Goal: Transaction & Acquisition: Purchase product/service

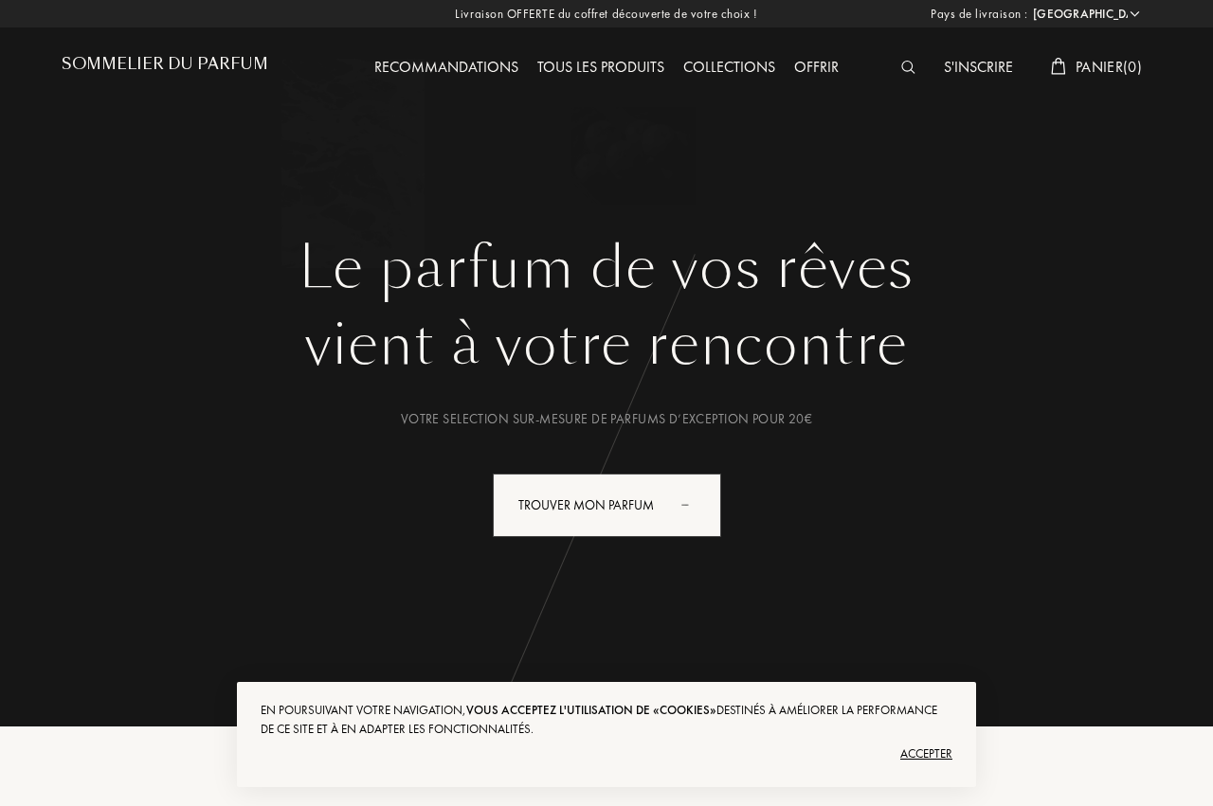
select select "FR"
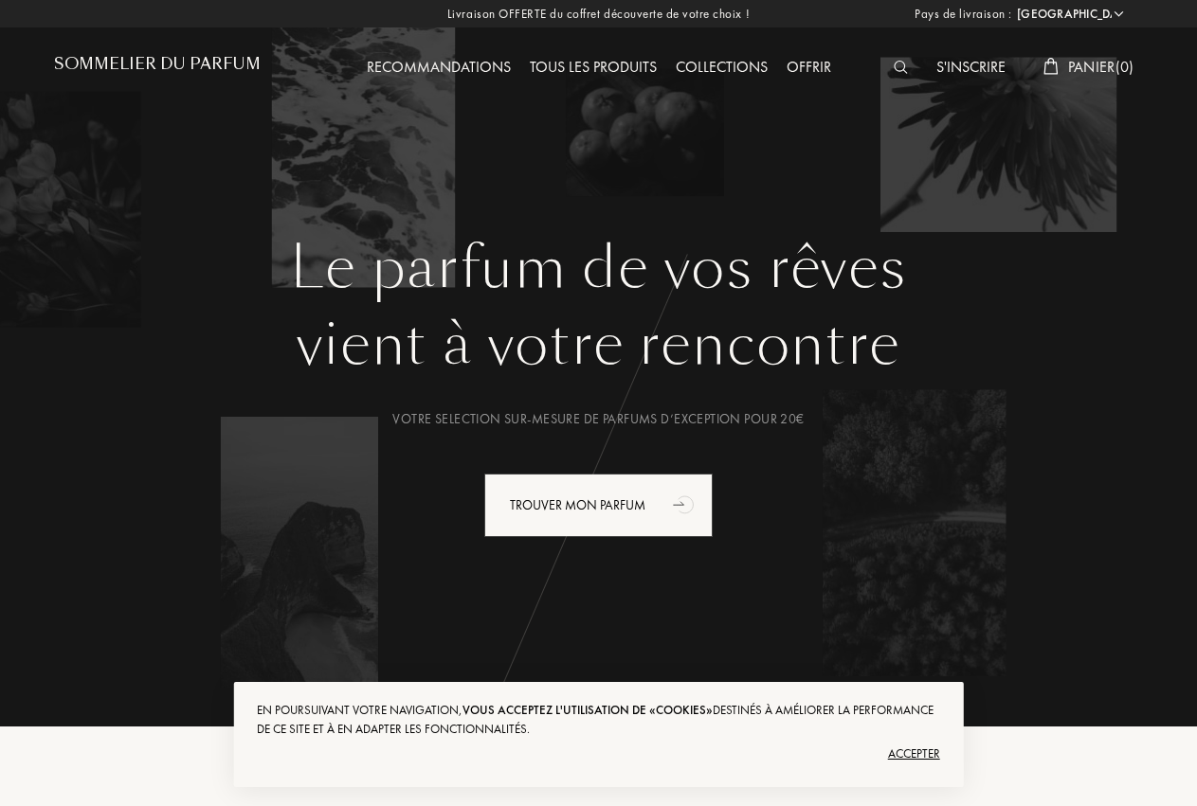
click at [893, 71] on img at bounding box center [900, 67] width 14 height 13
click at [893, 71] on input "text" at bounding box center [590, 61] width 1146 height 57
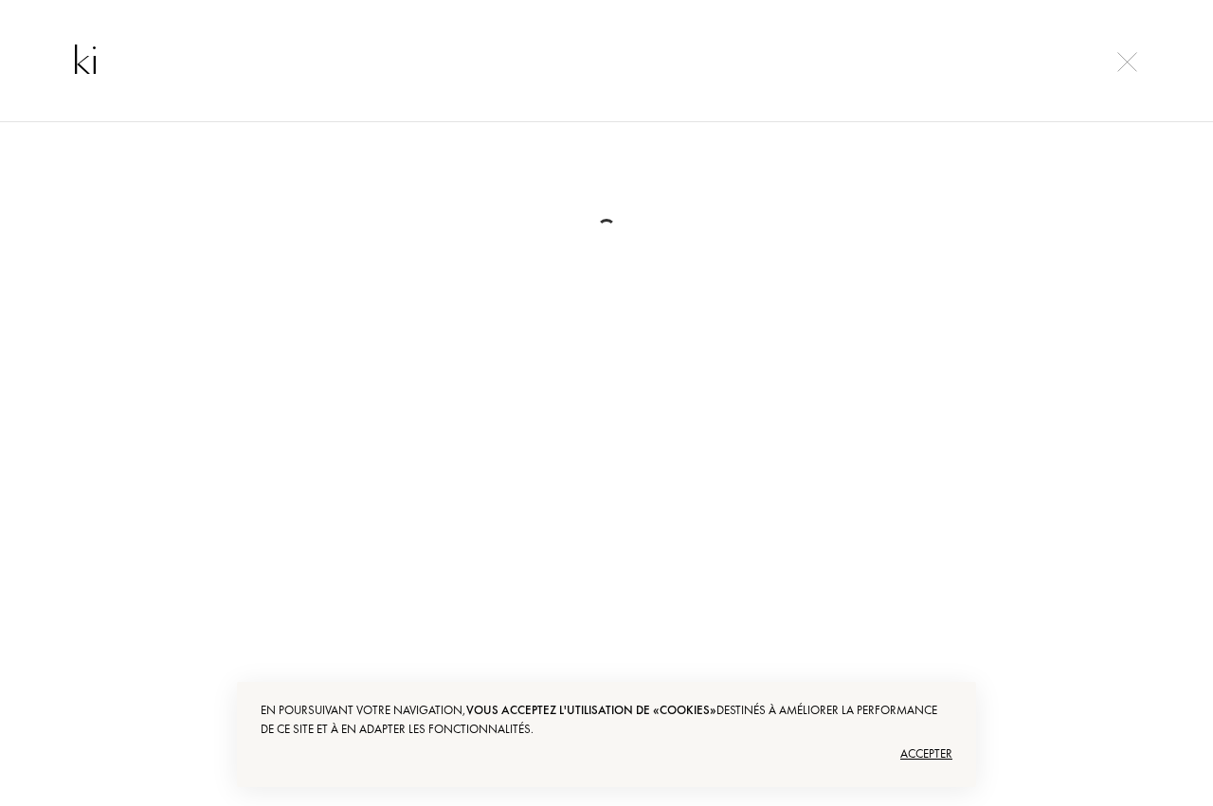
type input "k"
click at [1136, 48] on input "tizi" at bounding box center [606, 60] width 1146 height 57
type input "tizi"
click at [1123, 56] on img at bounding box center [1127, 62] width 20 height 20
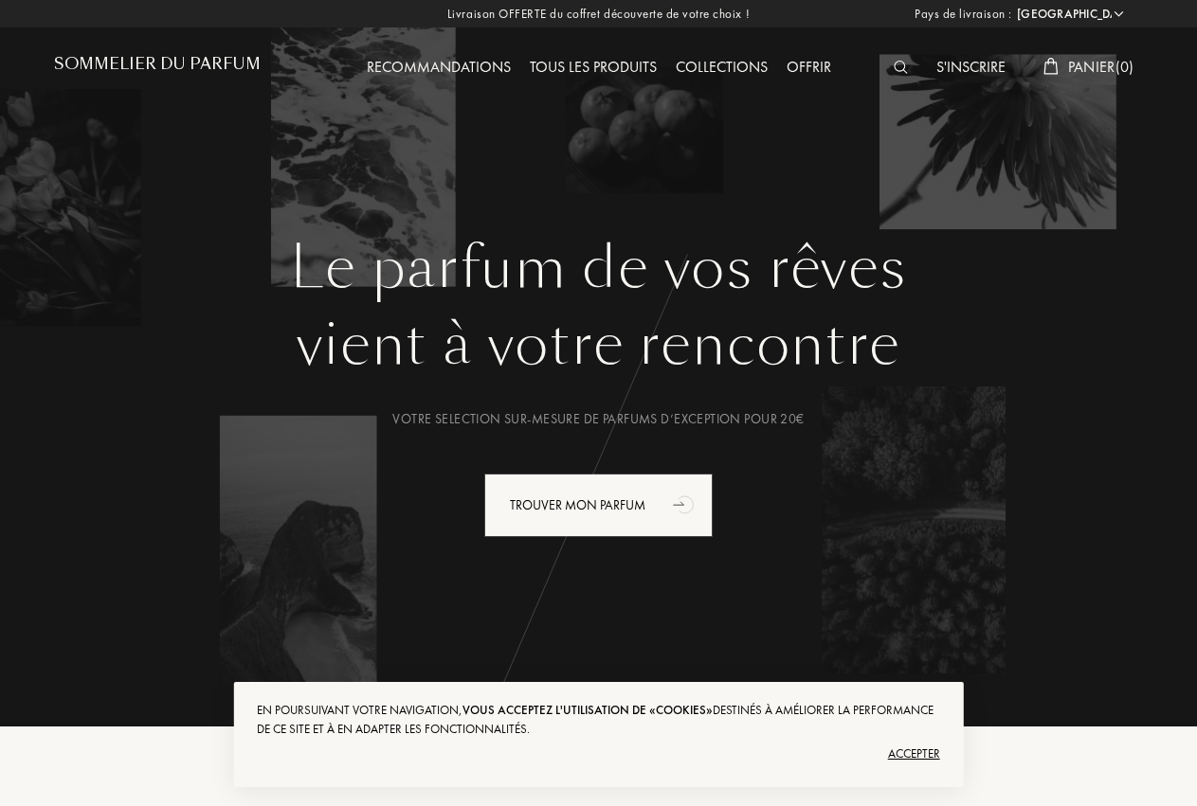
click at [902, 71] on img at bounding box center [900, 67] width 14 height 13
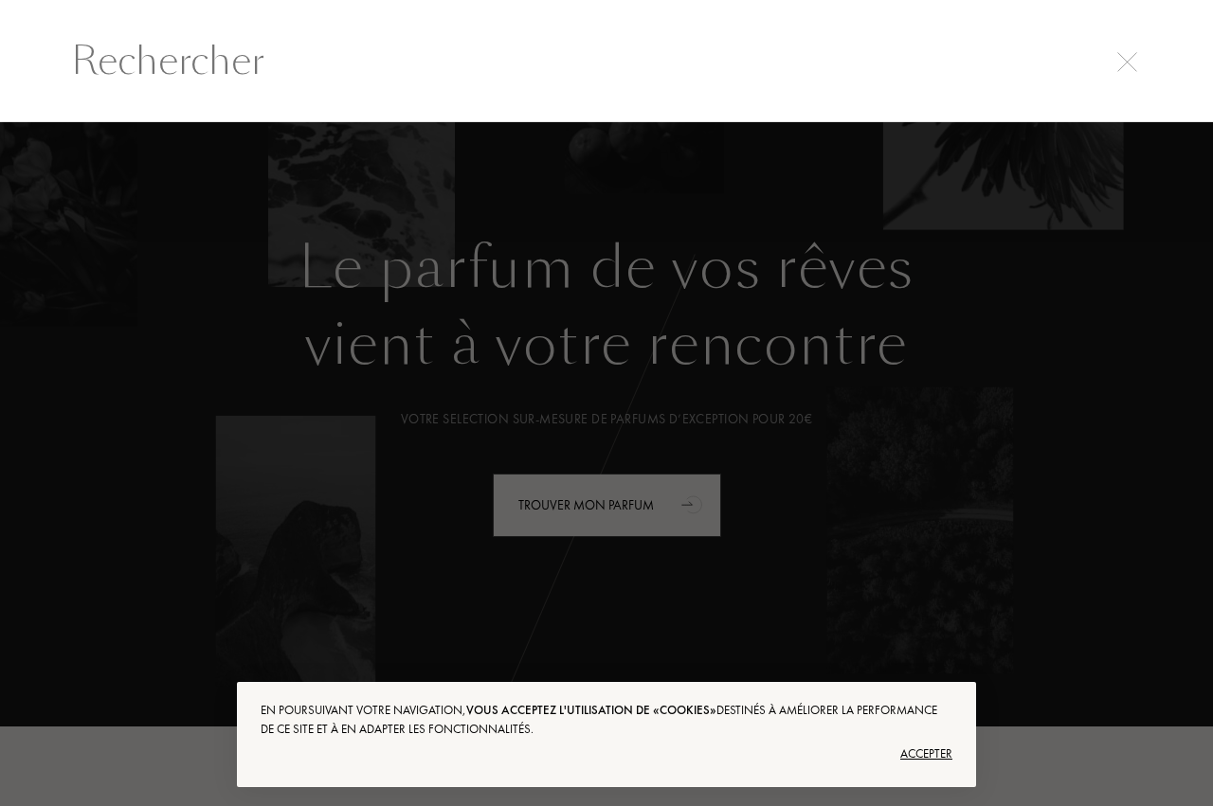
click at [383, 45] on input "text" at bounding box center [606, 60] width 1146 height 57
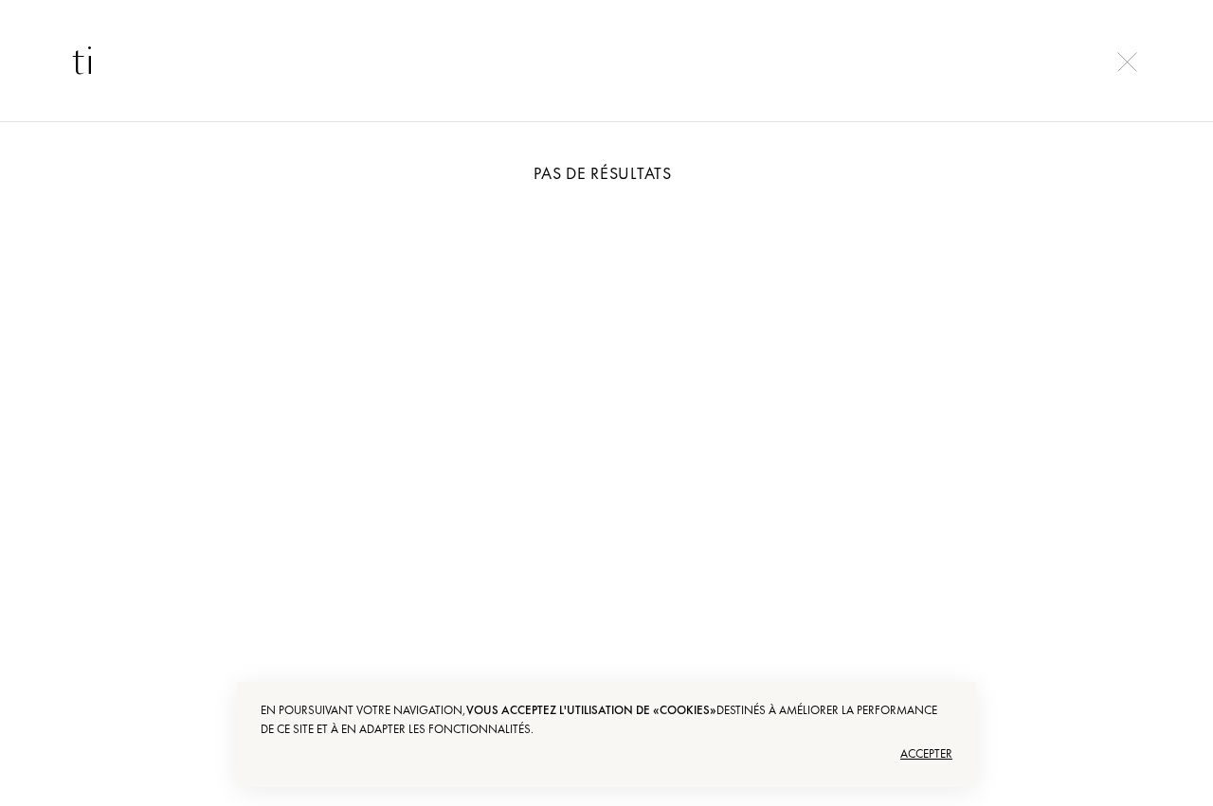
type input "t"
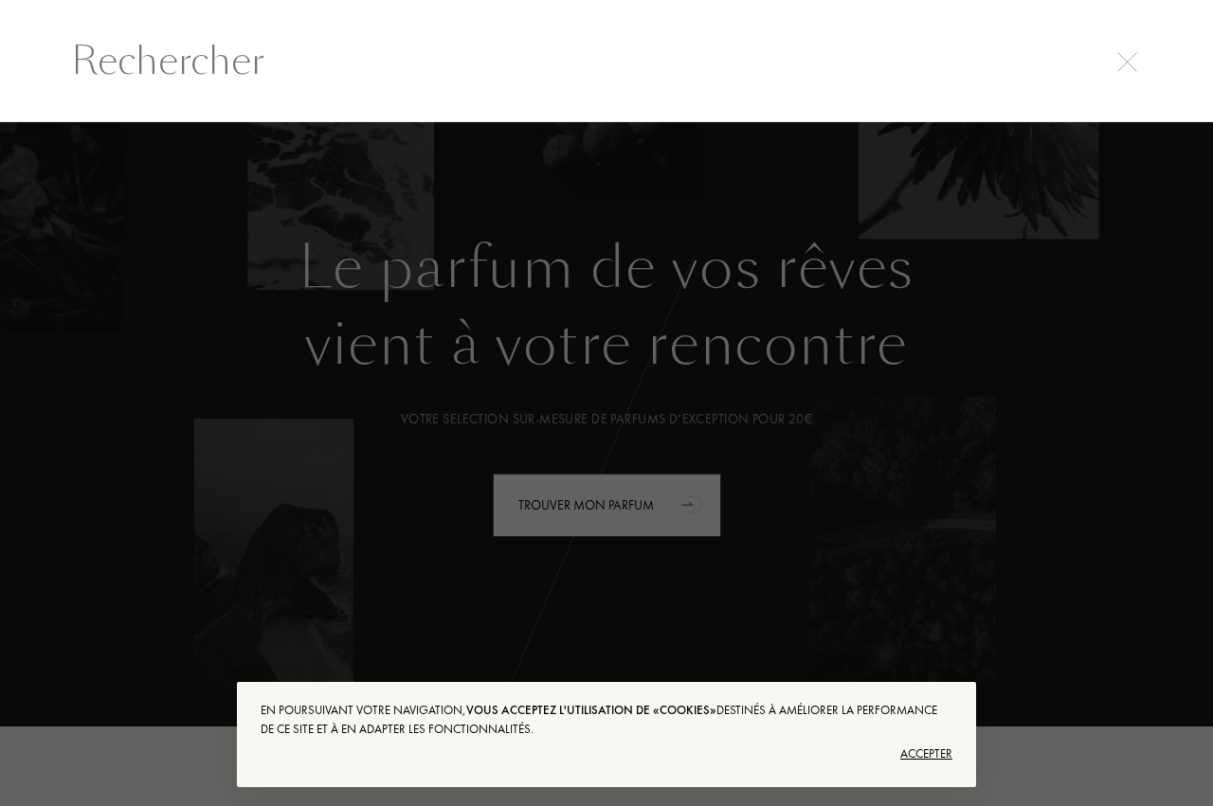
click at [536, 397] on div at bounding box center [606, 464] width 1213 height 684
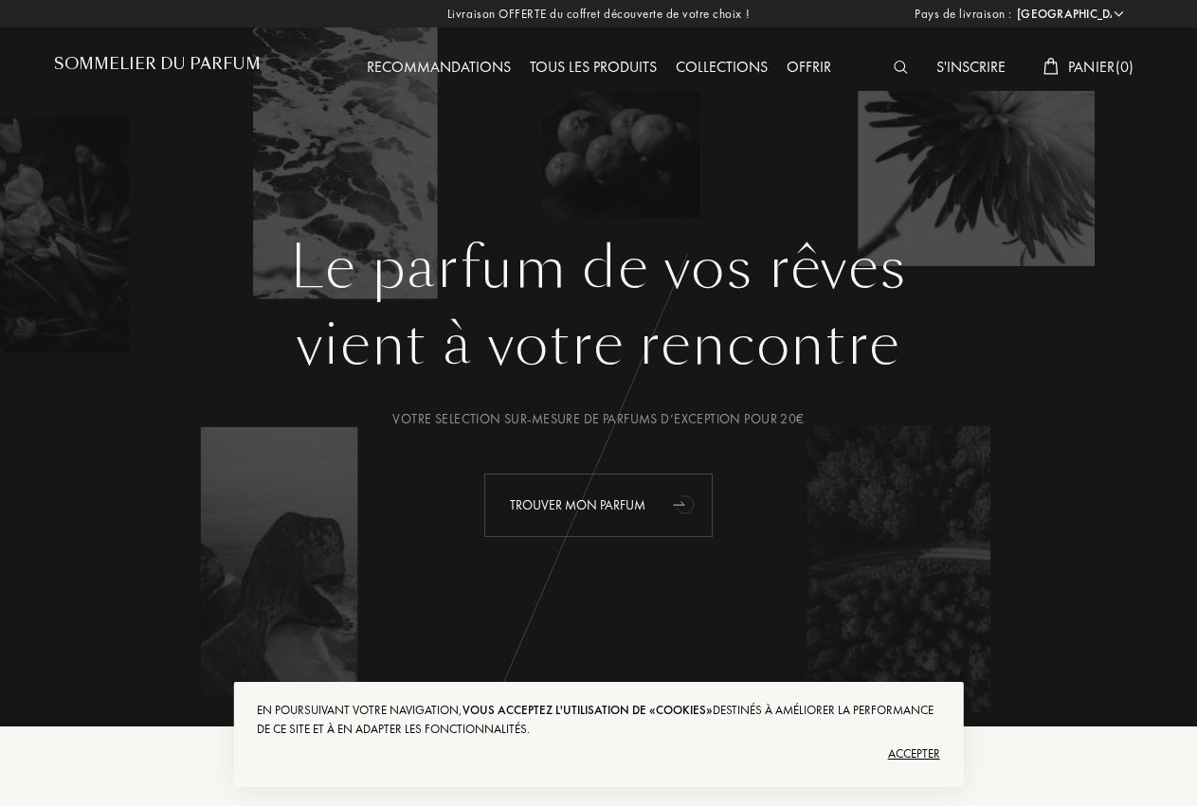
click at [621, 495] on div "Trouver mon parfum" at bounding box center [598, 505] width 228 height 63
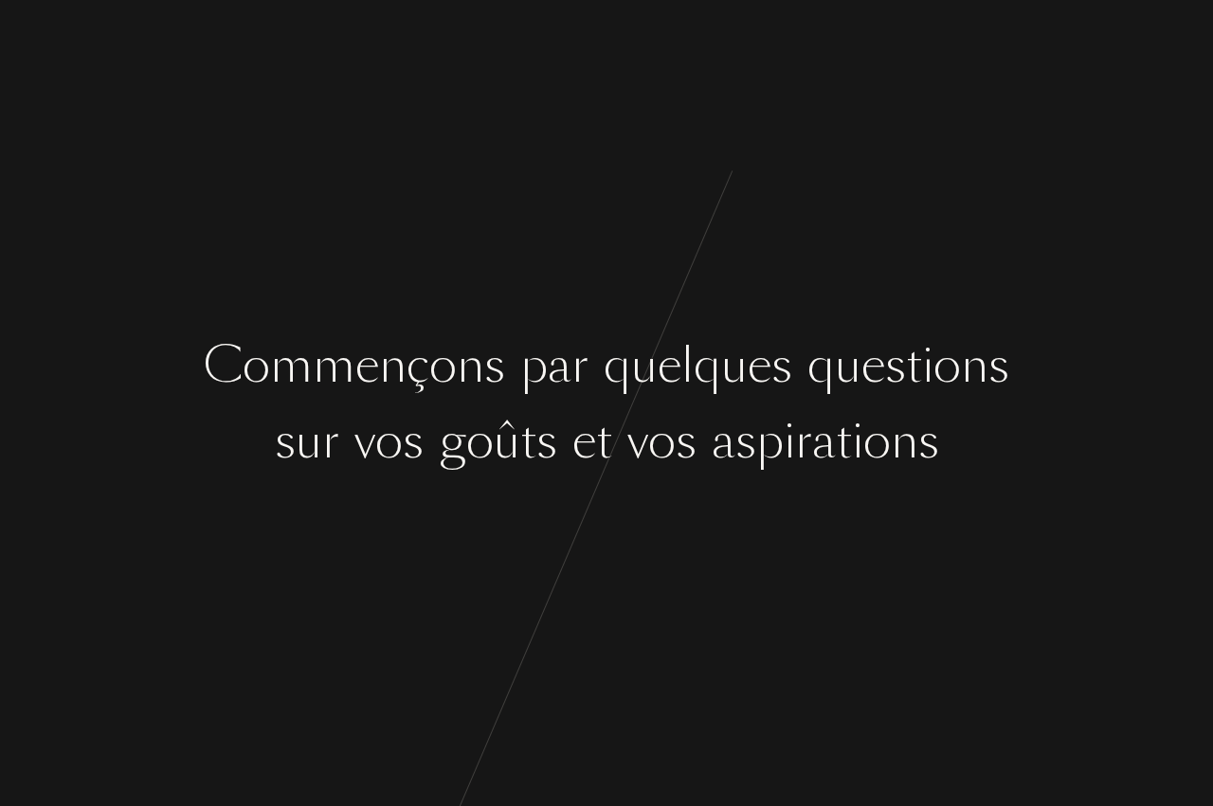
click at [549, 405] on div "C o m m e n ç o n s p a r q u e l q u e s q u e s t i o n s s u r v o s g o û t…" at bounding box center [606, 403] width 1213 height 806
click at [550, 405] on div "C o m m e n ç o n s p a r q u e l q u e s q u e s t i o n s s u r v o s g o û t…" at bounding box center [606, 403] width 1213 height 806
click at [550, 406] on div "s" at bounding box center [546, 440] width 21 height 71
click at [612, 521] on div "C o m m e n ç o n s p a r q u e l q u e s q u e s t i o n s s u r v o s g o û t…" at bounding box center [606, 403] width 1213 height 806
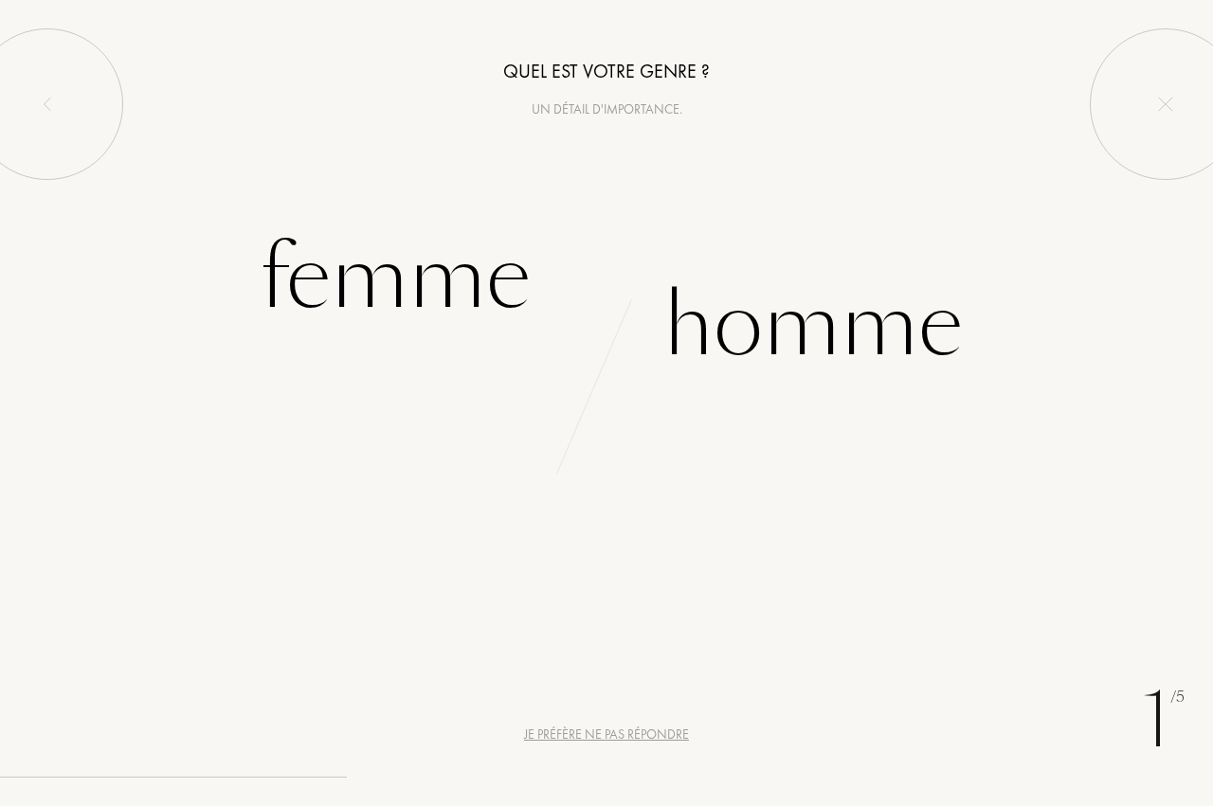
click at [767, 421] on div "p" at bounding box center [769, 440] width 27 height 71
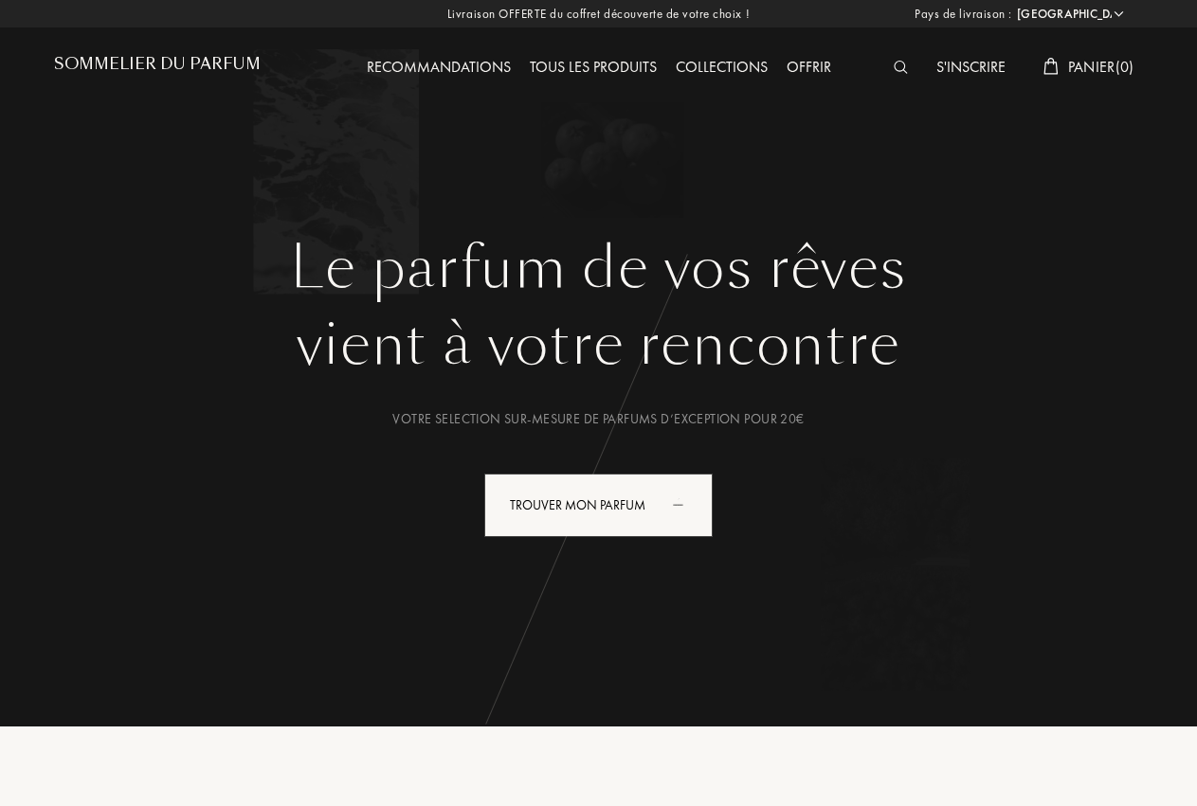
select select "FR"
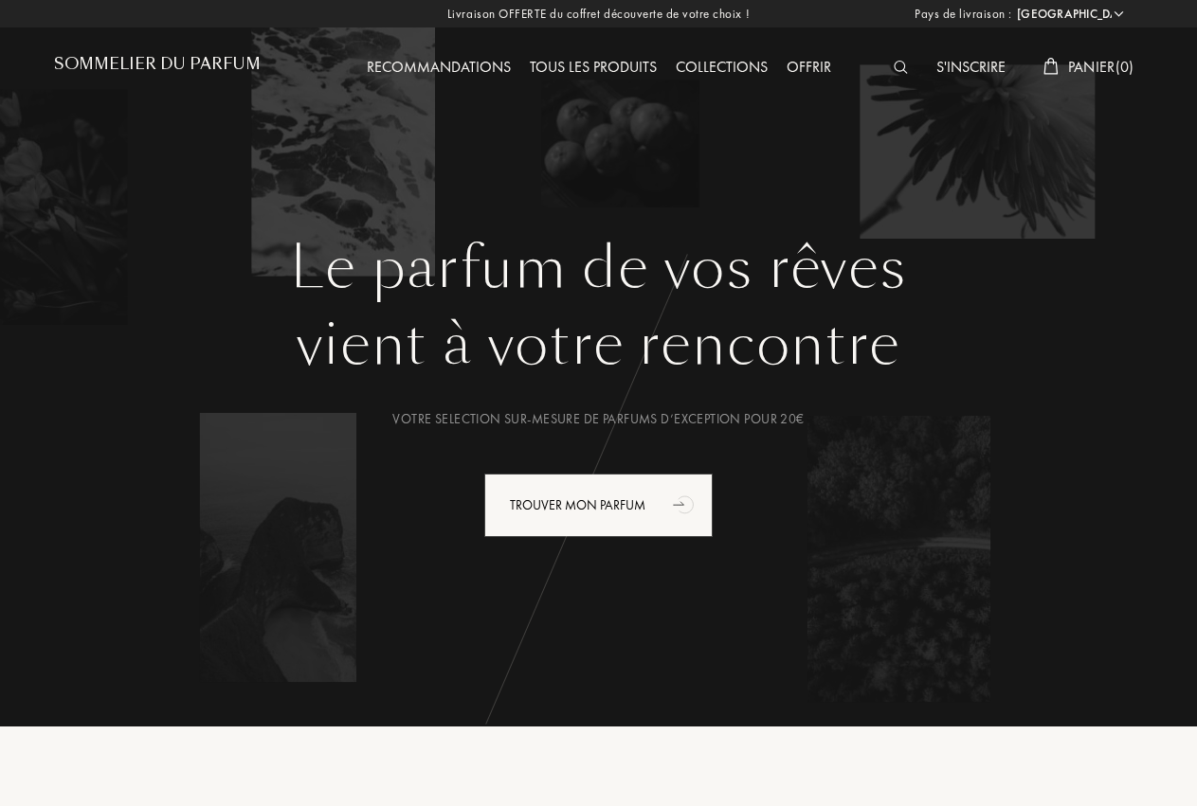
click at [580, 59] on div "Tous les produits" at bounding box center [593, 68] width 146 height 25
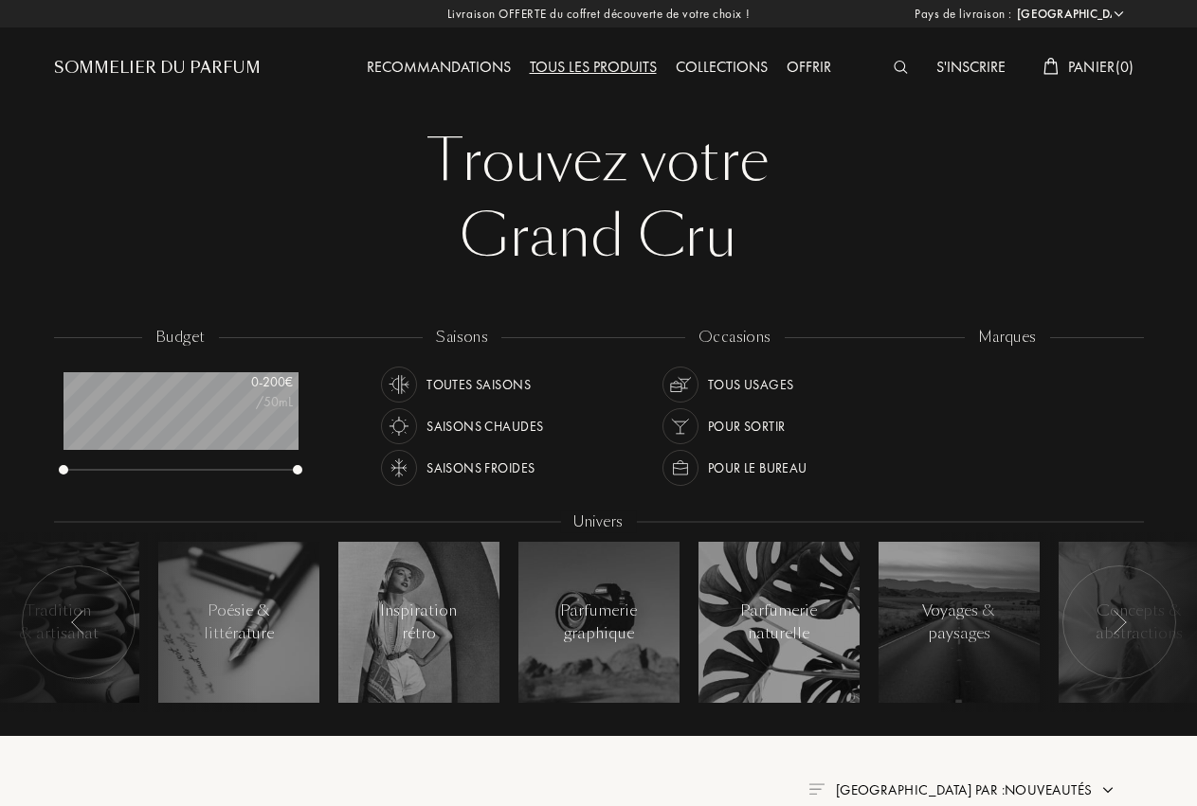
select select "FR"
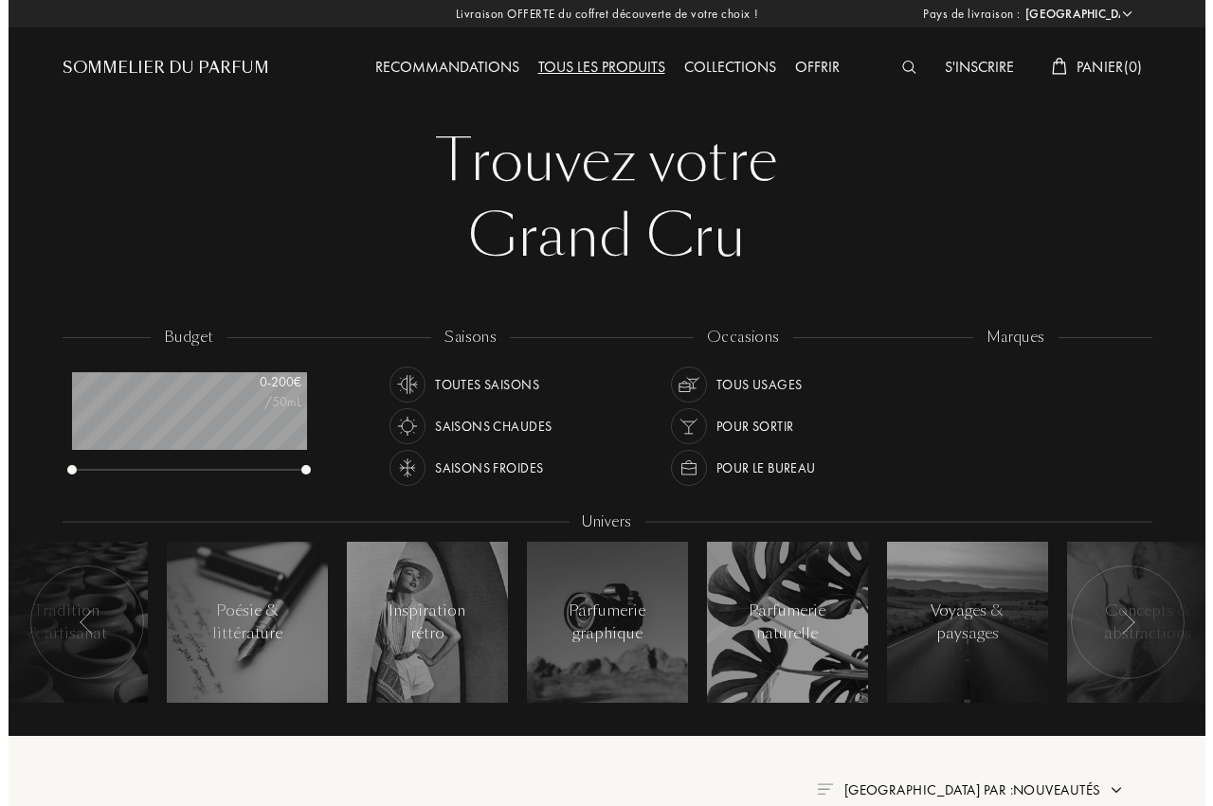
scroll to position [95, 235]
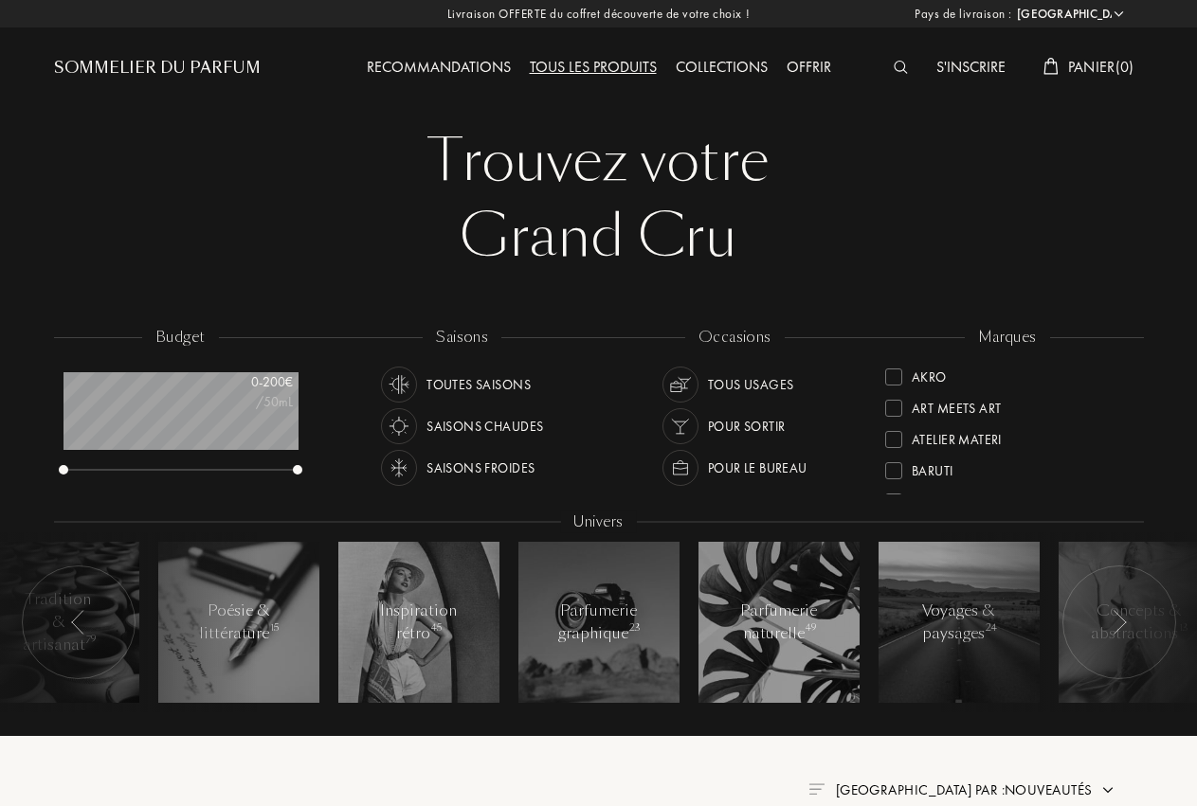
click at [899, 65] on img at bounding box center [900, 67] width 14 height 13
click at [899, 65] on input "text" at bounding box center [590, 61] width 1146 height 57
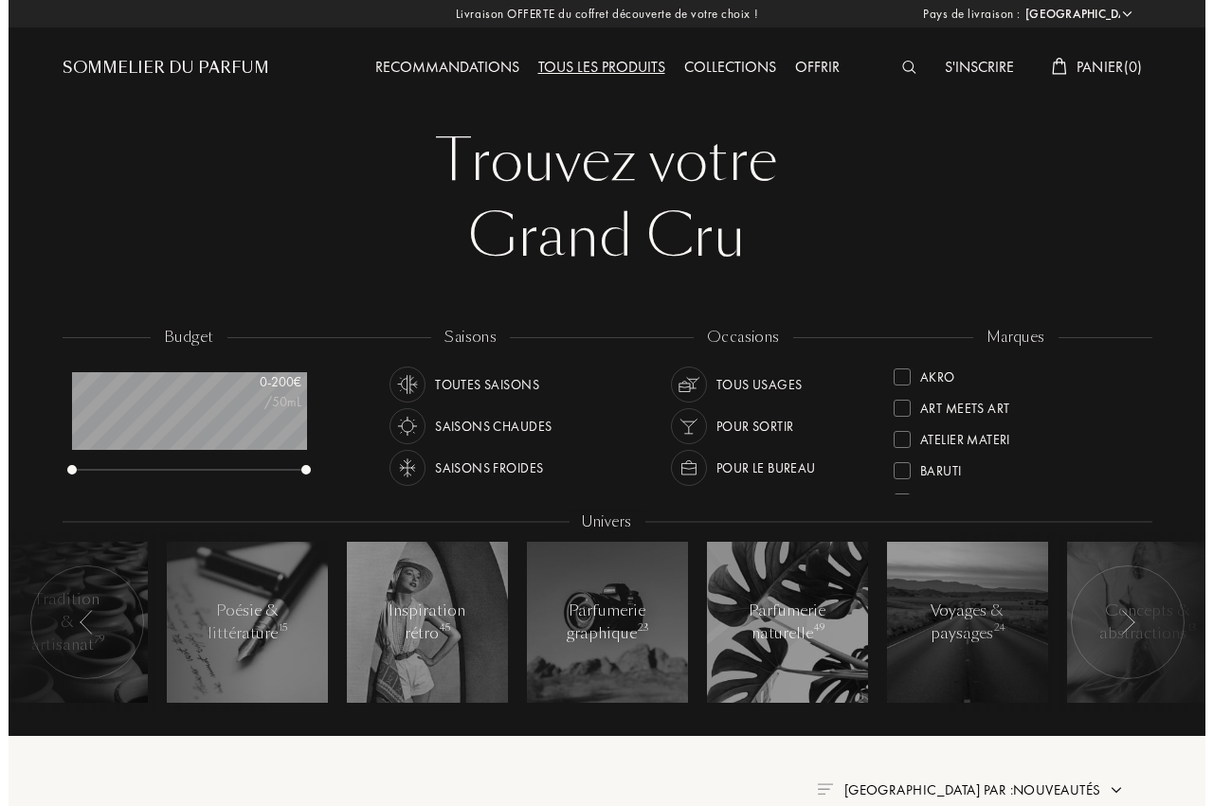
scroll to position [1, 0]
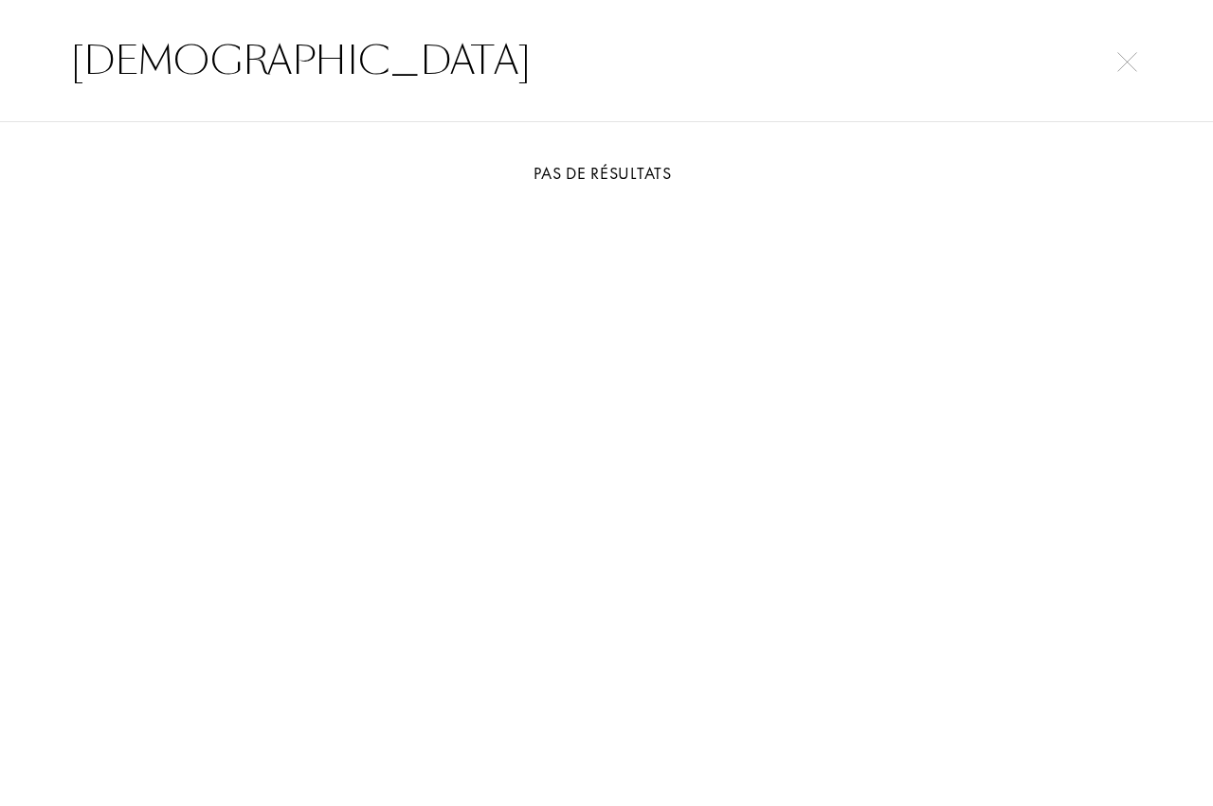
type input "kirke"
